Goal: Task Accomplishment & Management: Manage account settings

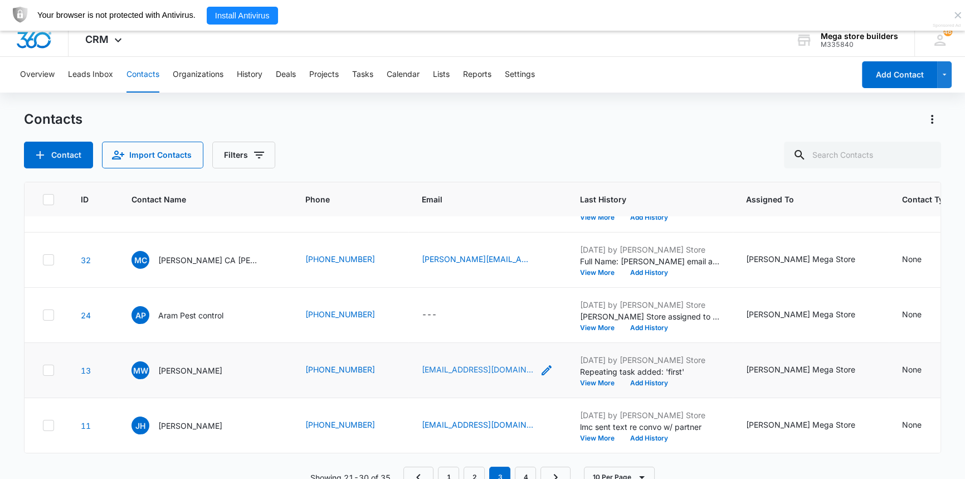
scroll to position [31, 0]
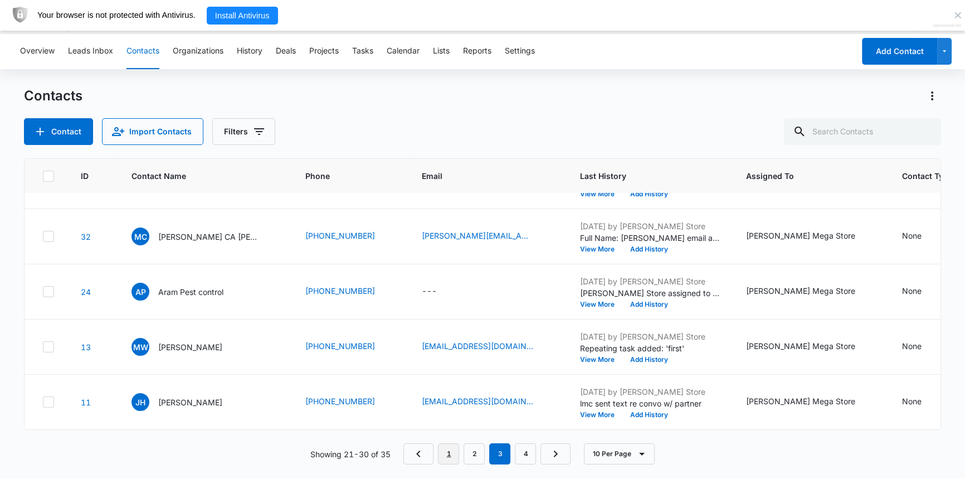
drag, startPoint x: 455, startPoint y: 455, endPoint x: 416, endPoint y: 422, distance: 51.0
click at [455, 455] on link "1" at bounding box center [448, 453] width 21 height 21
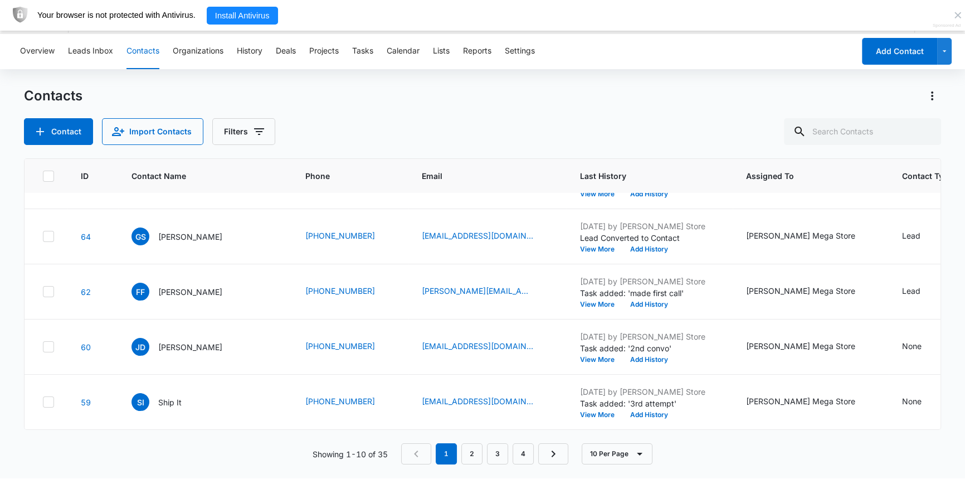
scroll to position [0, 0]
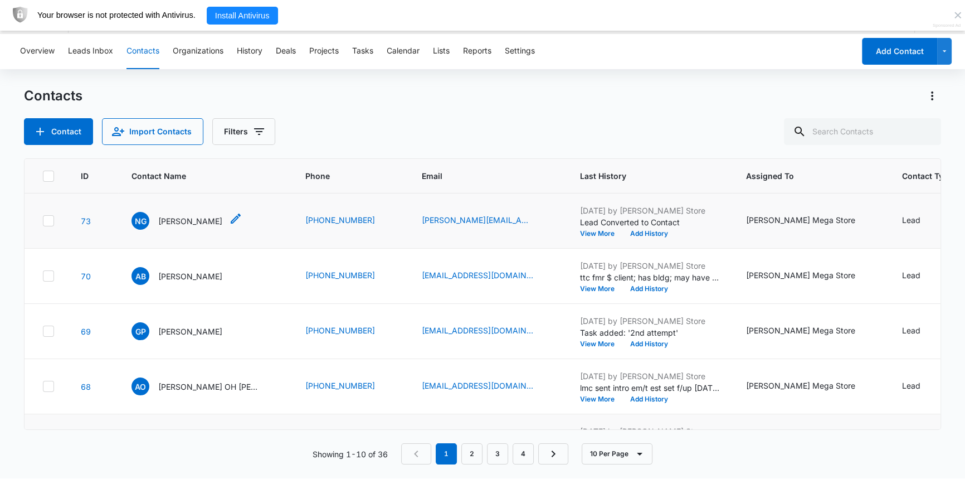
click at [230, 215] on icon "Contact Name - Nadeen George - Select to Edit Field" at bounding box center [235, 218] width 13 height 13
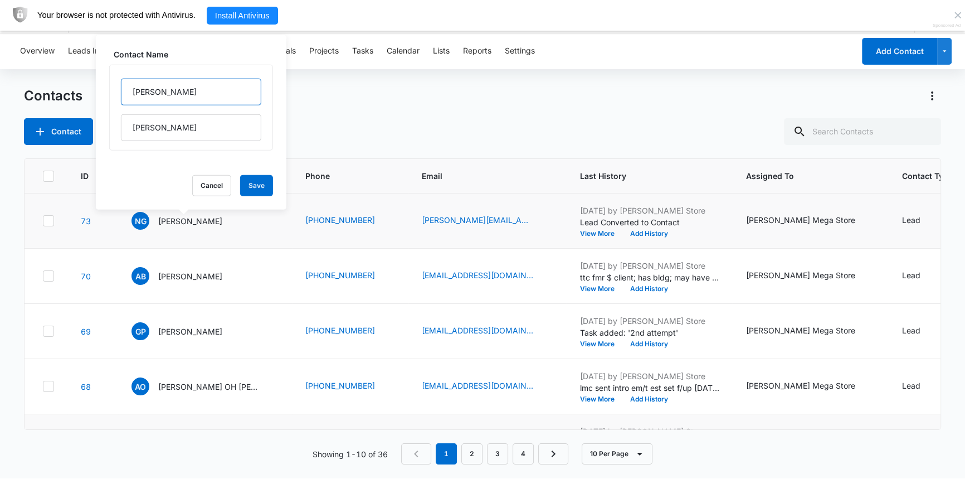
click at [187, 94] on input "[PERSON_NAME]" at bounding box center [191, 92] width 140 height 27
type input "[PERSON_NAME]"
click at [240, 176] on button "Save" at bounding box center [256, 185] width 33 height 21
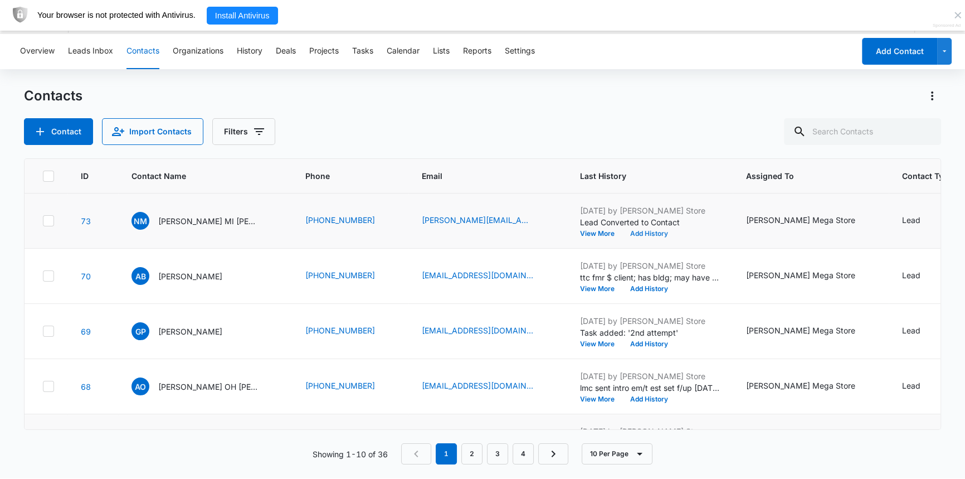
click at [623, 233] on button "Add History" at bounding box center [650, 233] width 54 height 7
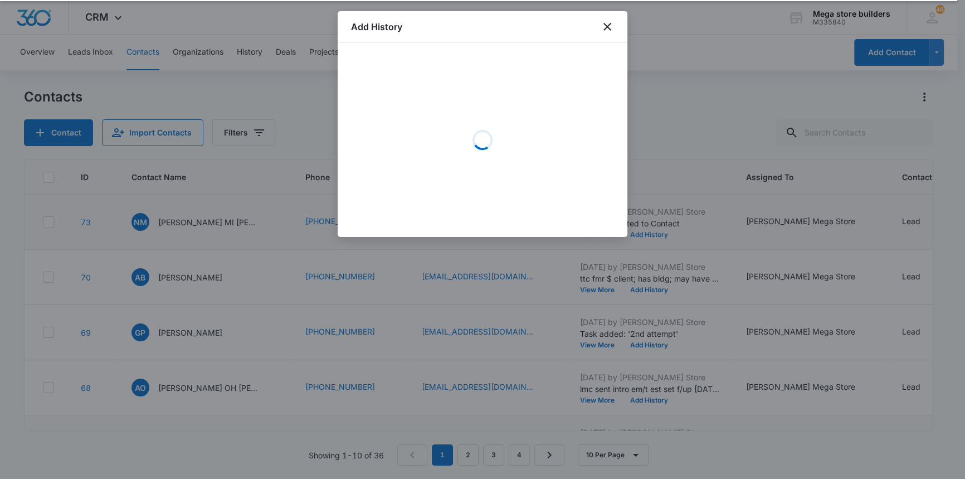
scroll to position [30, 0]
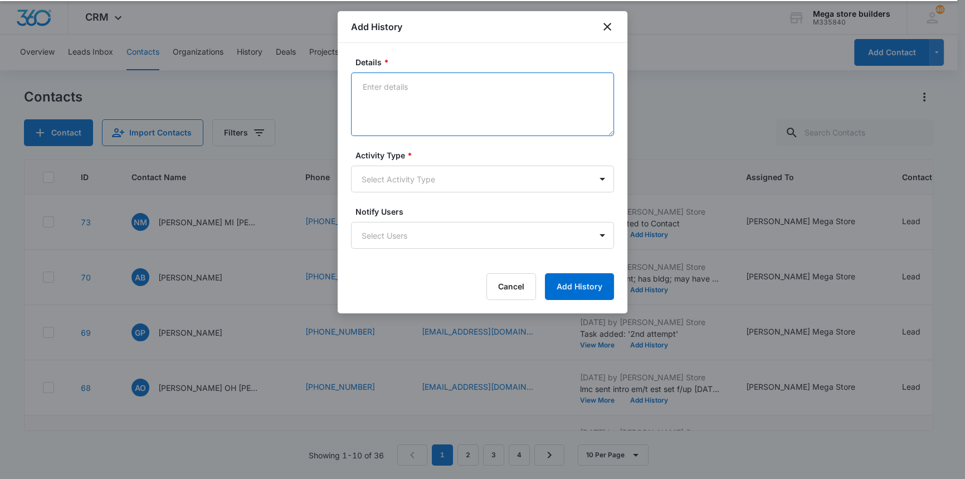
click at [414, 106] on textarea "Details *" at bounding box center [482, 104] width 263 height 64
type textarea "has location lmc sent intro em /text"
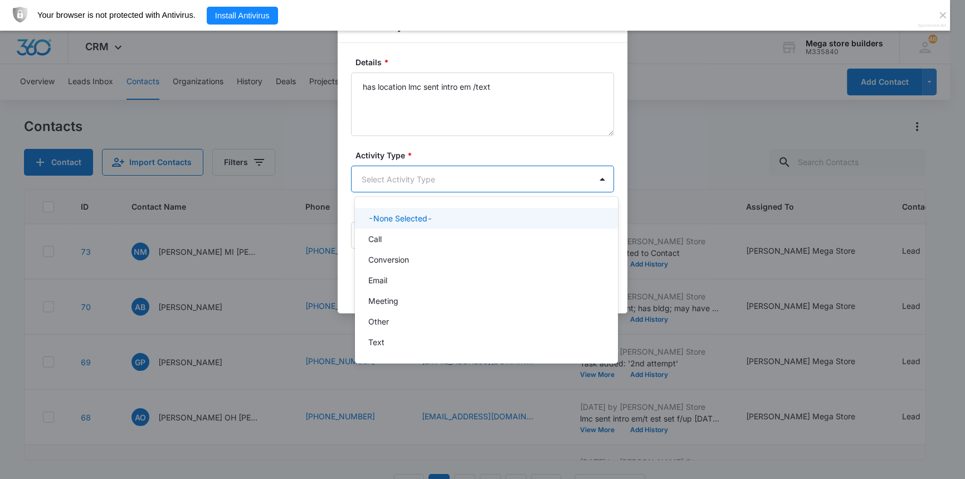
scroll to position [0, 0]
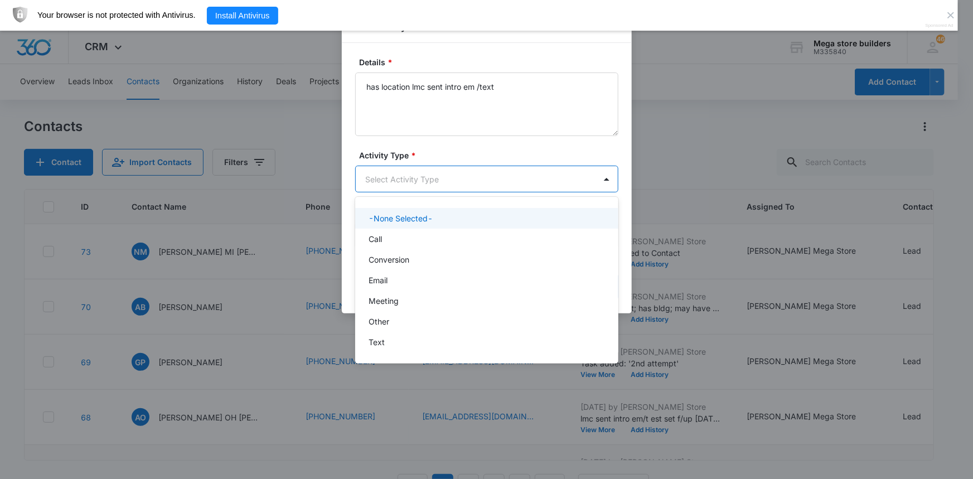
click at [376, 175] on body "CRM Apps Reputation Forms CRM Email Social Content Ads Intelligence Files Brand…" at bounding box center [486, 239] width 973 height 479
click at [379, 237] on p "Call" at bounding box center [374, 239] width 13 height 12
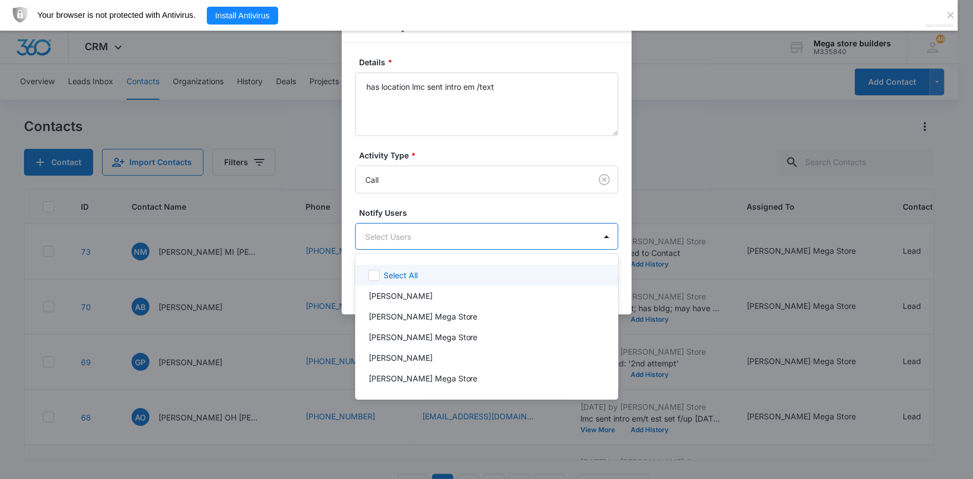
click at [448, 234] on body "CRM Apps Reputation Forms CRM Email Social Content Ads Intelligence Files Brand…" at bounding box center [486, 239] width 973 height 479
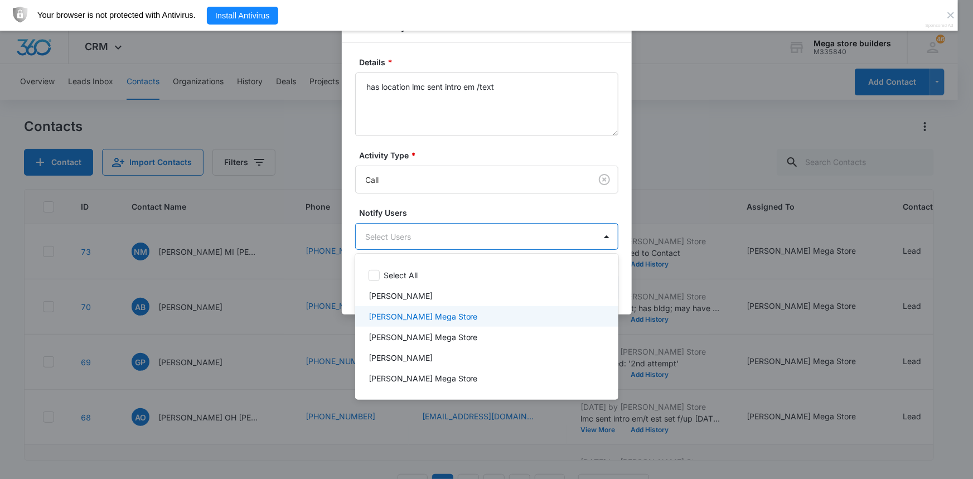
click at [398, 318] on p "[PERSON_NAME] Mega Store" at bounding box center [422, 316] width 109 height 12
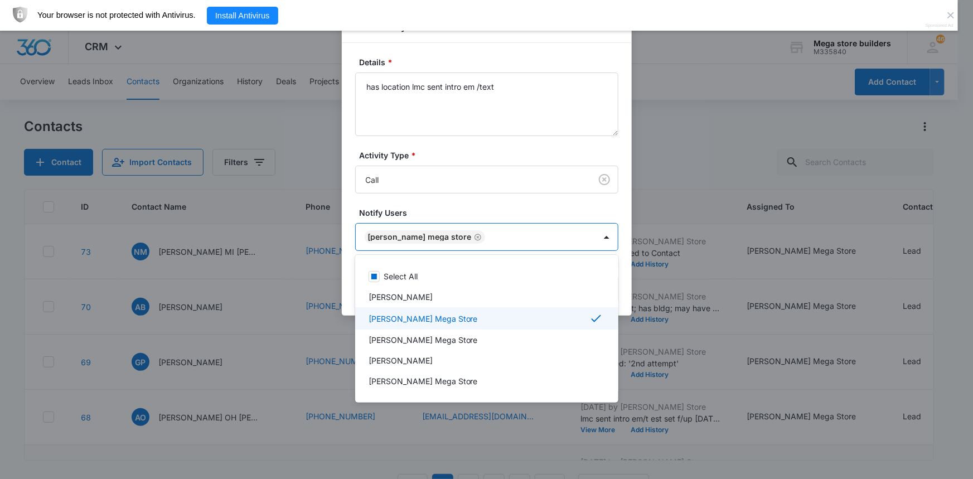
click at [697, 368] on div at bounding box center [486, 239] width 973 height 479
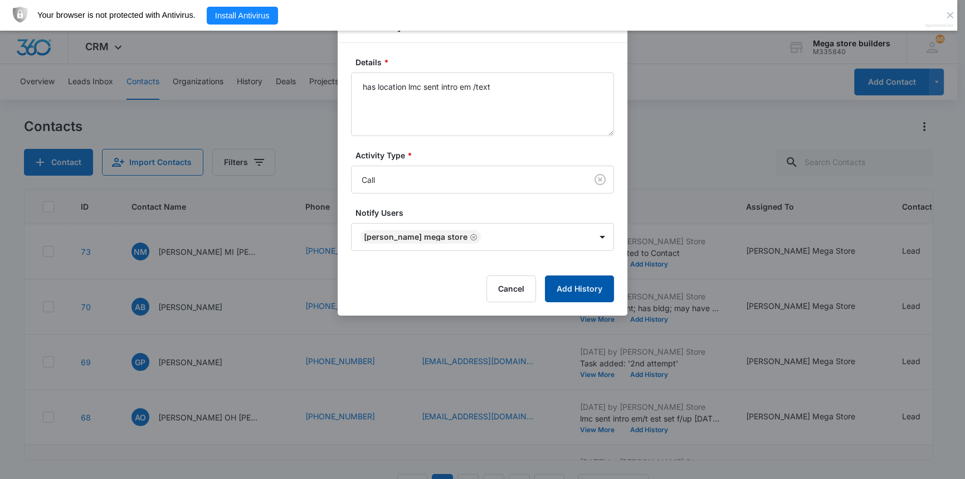
click at [590, 291] on button "Add History" at bounding box center [579, 288] width 69 height 27
